Goal: Transaction & Acquisition: Book appointment/travel/reservation

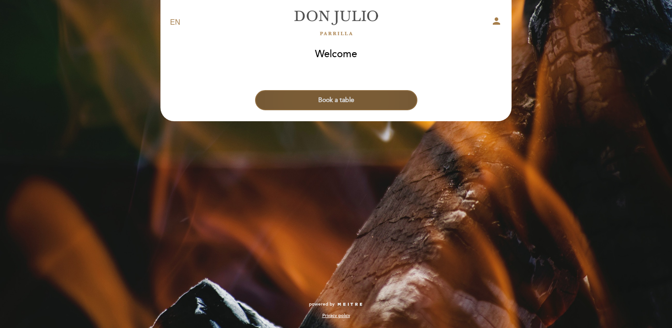
click at [337, 104] on button "Book a table" at bounding box center [336, 100] width 162 height 20
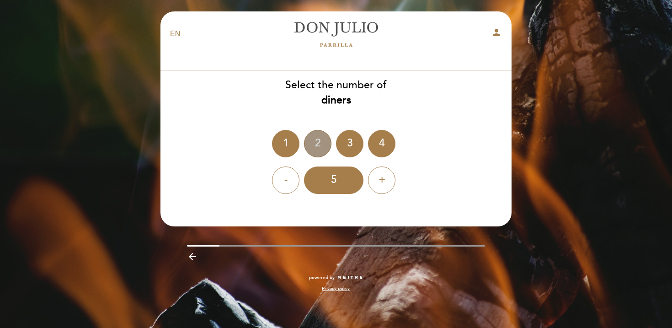
click at [314, 138] on div "2" at bounding box center [317, 143] width 27 height 27
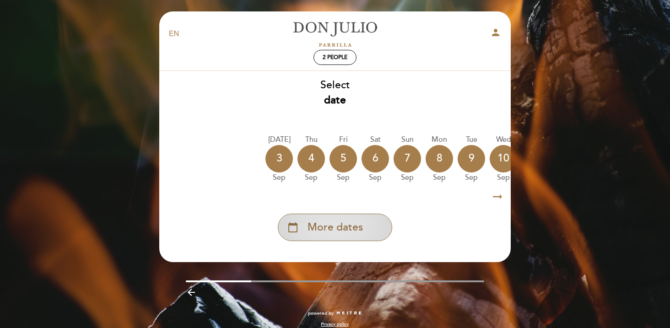
click at [343, 230] on span "More dates" at bounding box center [334, 227] width 55 height 15
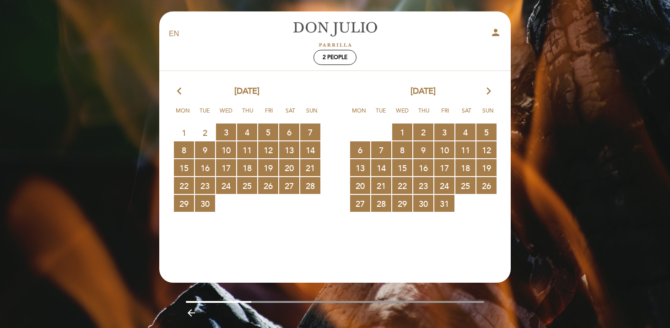
click at [491, 86] on icon "arrow_forward_ios" at bounding box center [488, 92] width 8 height 12
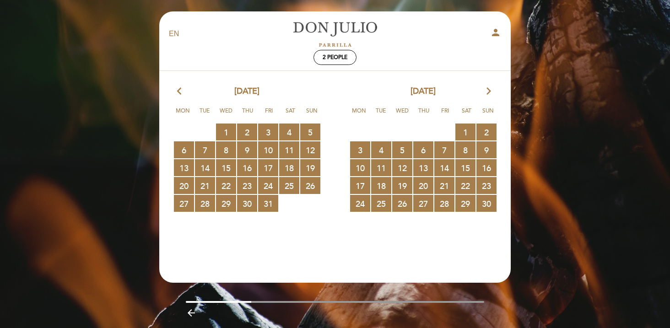
click at [489, 86] on icon "arrow_forward_ios" at bounding box center [488, 92] width 8 height 12
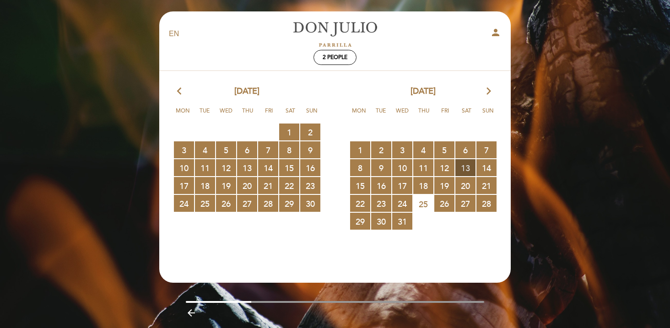
click at [468, 169] on span "13 RESERVATIONS AVAILABLE" at bounding box center [465, 167] width 20 height 17
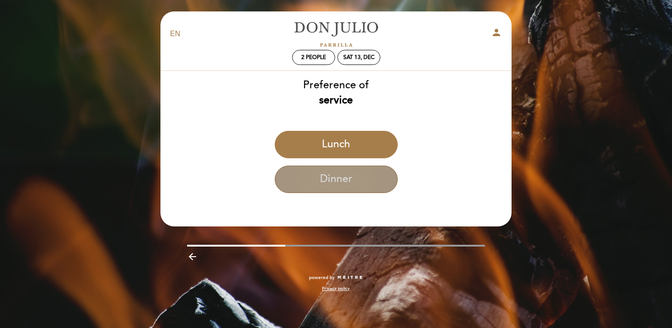
click at [367, 178] on button "Dinner" at bounding box center [336, 179] width 123 height 27
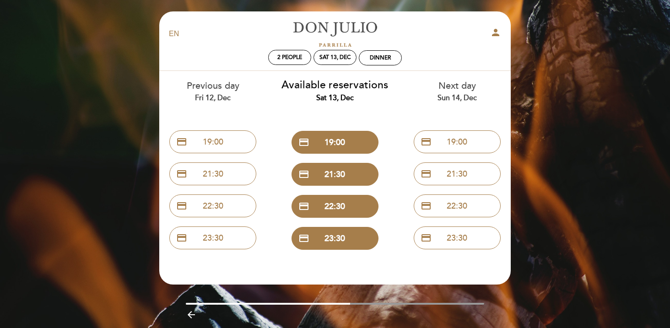
click at [465, 95] on div "Sun 14, Dec" at bounding box center [457, 98] width 108 height 11
click at [458, 87] on div "Next day Sun 14, Dec" at bounding box center [457, 91] width 108 height 23
drag, startPoint x: 347, startPoint y: 305, endPoint x: 391, endPoint y: 301, distance: 44.0
click at [392, 301] on div "EN ES PT [PERSON_NAME] person 2 people Sat 13, Dec Dinner Welcome Welcome, Chan…" at bounding box center [334, 185] width 365 height 348
click at [329, 59] on div "Sat 13, Dec" at bounding box center [334, 57] width 31 height 7
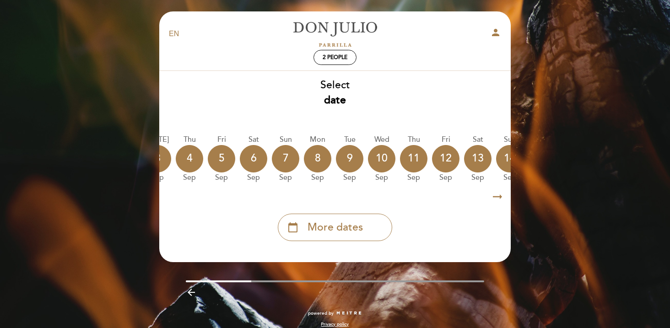
scroll to position [0, 123]
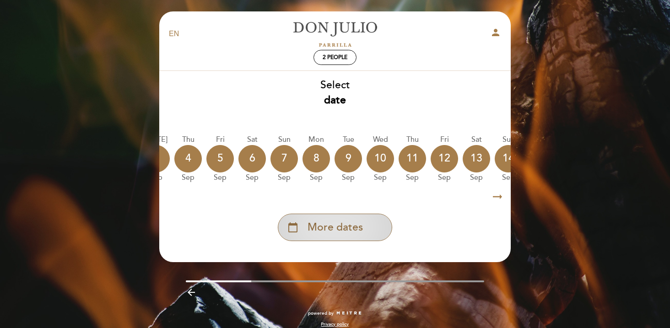
click at [350, 219] on div "calendar_today More dates" at bounding box center [335, 227] width 114 height 27
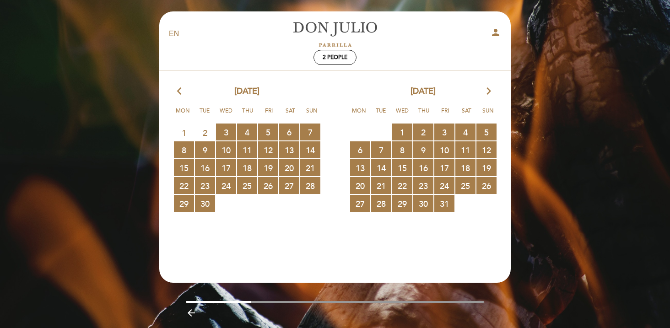
click at [493, 88] on div "[DATE] arrow_forward_ios" at bounding box center [423, 92] width 176 height 12
click at [490, 89] on icon "arrow_forward_ios" at bounding box center [488, 92] width 8 height 12
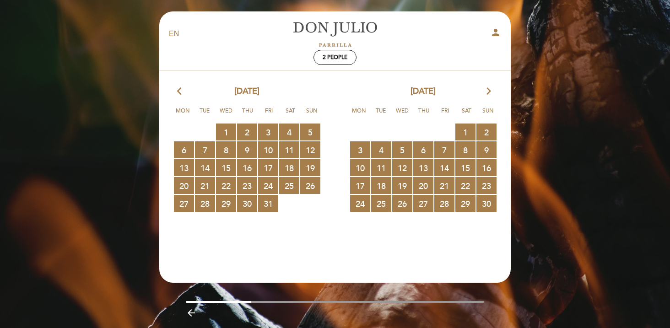
click at [490, 89] on icon "arrow_forward_ios" at bounding box center [488, 92] width 8 height 12
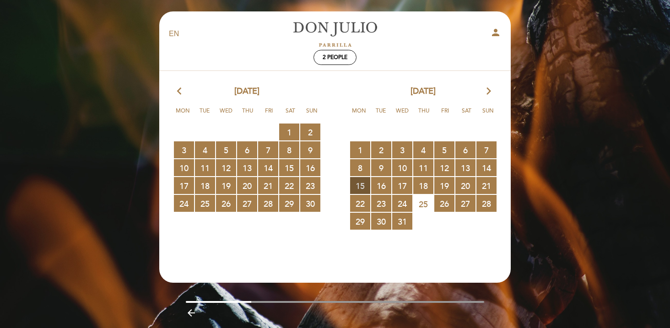
click at [361, 184] on span "15 RESERVATIONS AVAILABLE" at bounding box center [360, 185] width 20 height 17
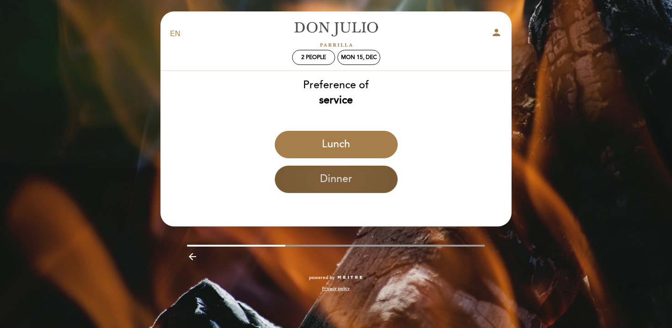
click at [329, 178] on button "Dinner" at bounding box center [336, 179] width 123 height 27
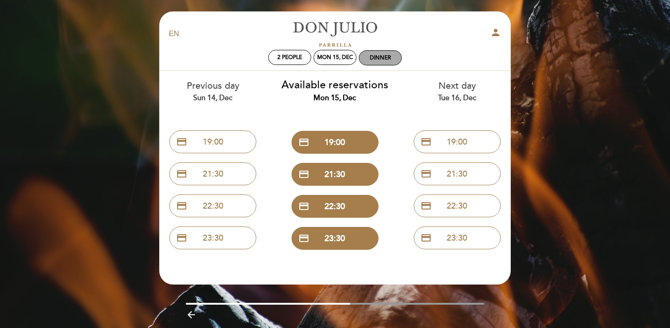
click at [377, 57] on div "Dinner" at bounding box center [380, 57] width 21 height 7
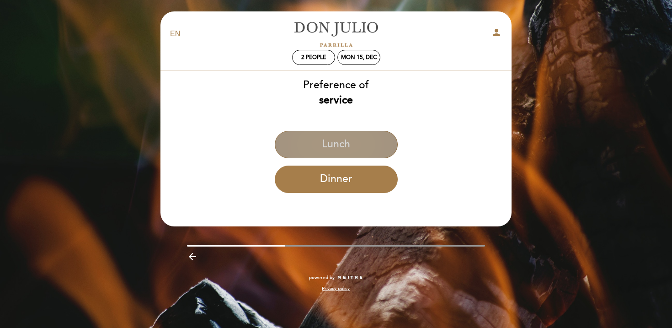
click at [355, 143] on button "Lunch" at bounding box center [336, 144] width 123 height 27
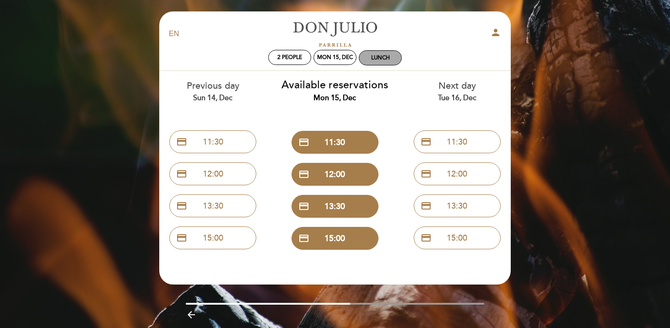
click at [375, 59] on div "Lunch" at bounding box center [380, 57] width 19 height 7
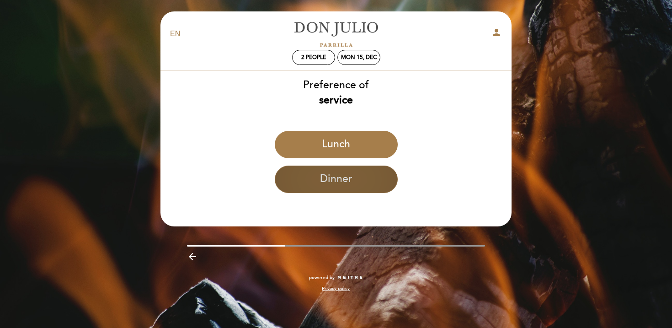
click at [364, 182] on button "Dinner" at bounding box center [336, 179] width 123 height 27
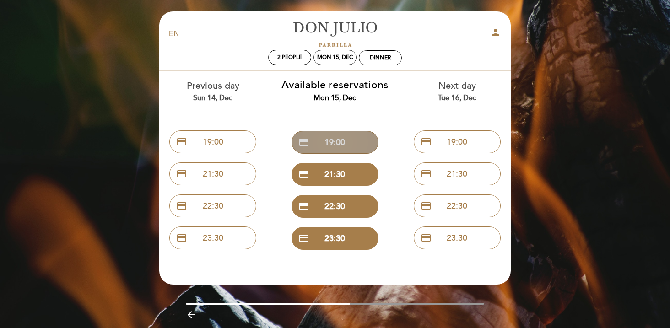
click at [329, 138] on button "credit_card 19:00" at bounding box center [334, 142] width 87 height 23
